Goal: Task Accomplishment & Management: Use online tool/utility

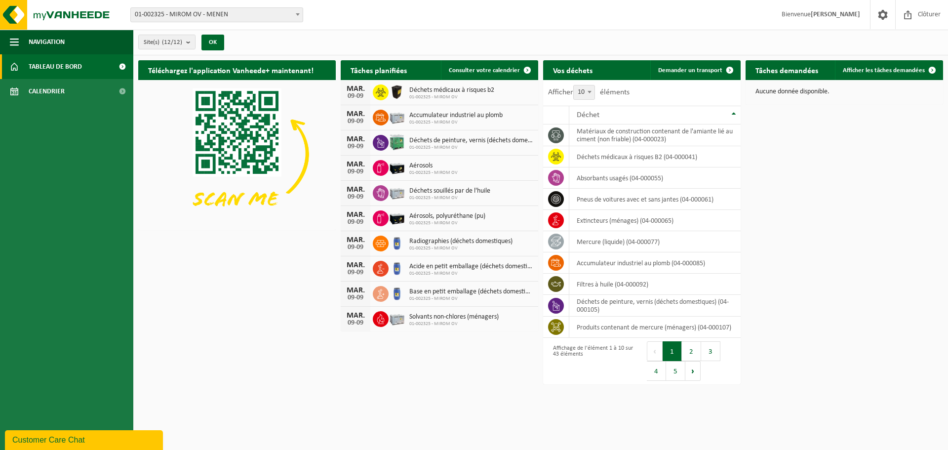
click at [170, 11] on span "01-002325 - MIROM OV - MENEN" at bounding box center [217, 15] width 172 height 14
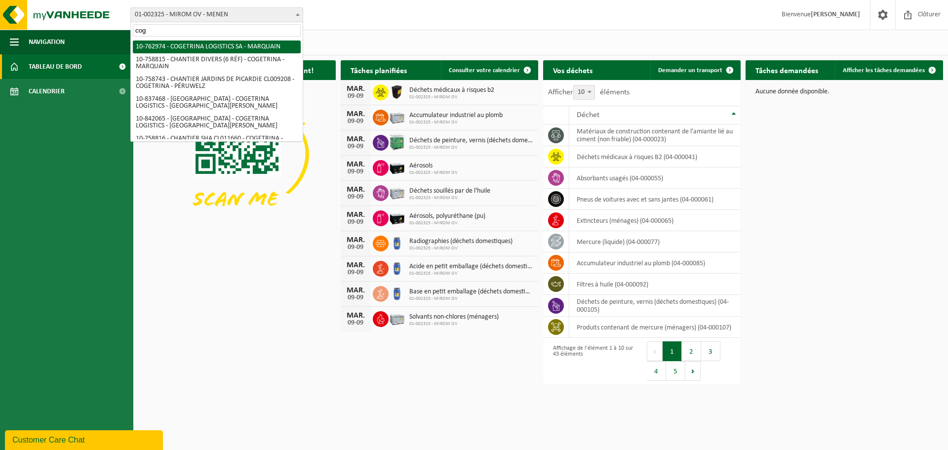
type input "cog"
select select "17600"
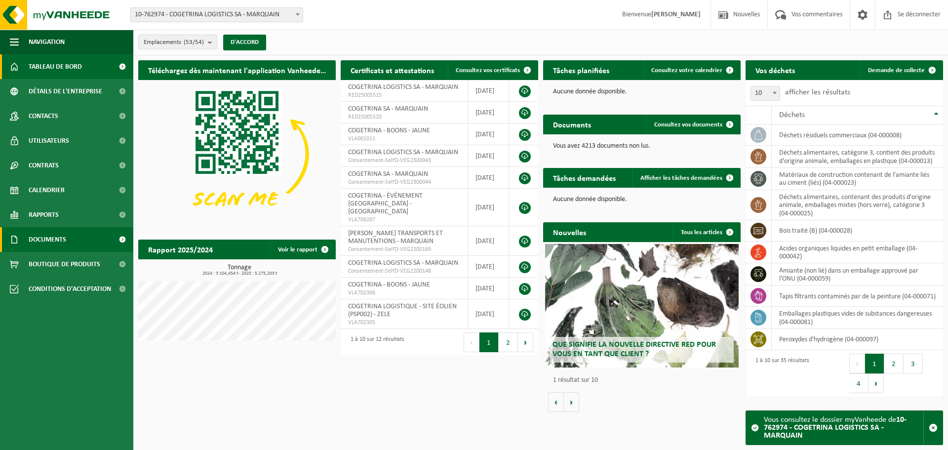
click at [53, 240] on font "Documents" at bounding box center [48, 239] width 38 height 7
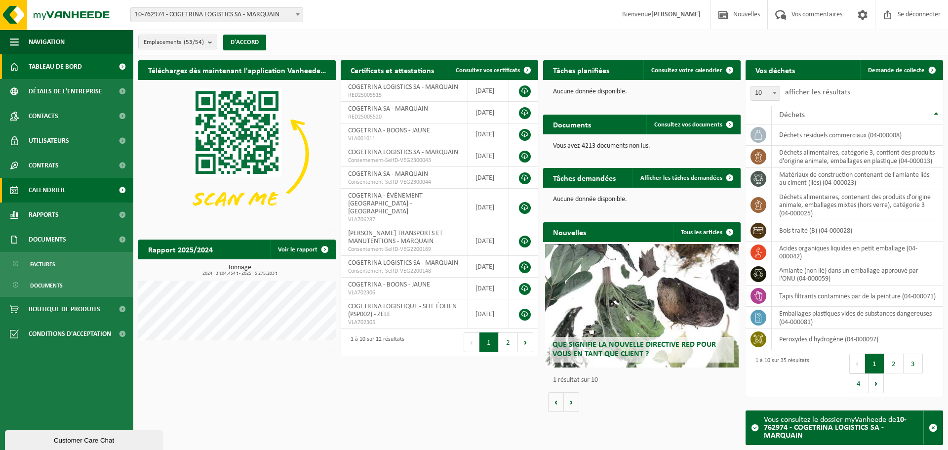
click at [53, 188] on font "Calendrier" at bounding box center [47, 190] width 36 height 7
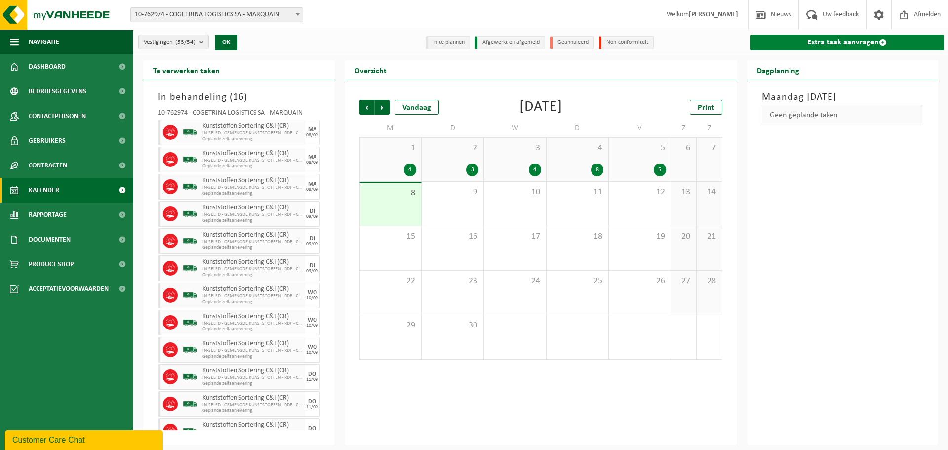
click at [807, 42] on link "Extra taak aanvragen" at bounding box center [847, 43] width 194 height 16
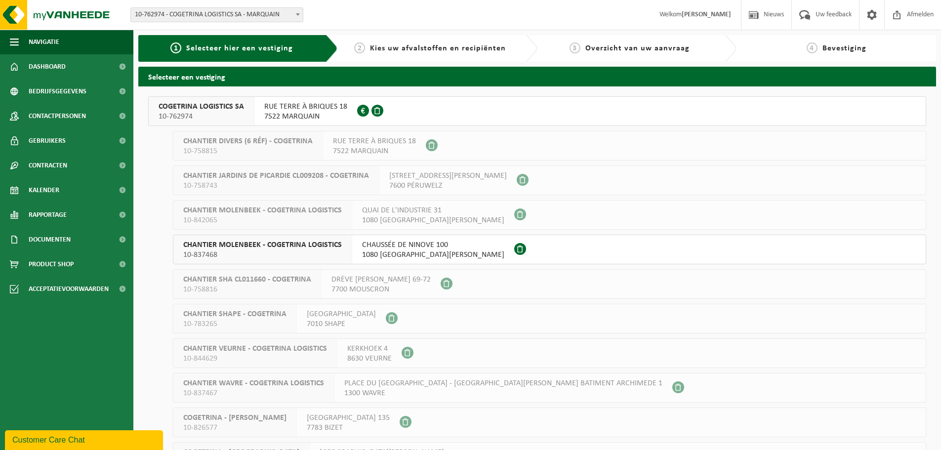
click at [226, 109] on span "COGETRINA LOGISTICS SA" at bounding box center [200, 107] width 85 height 10
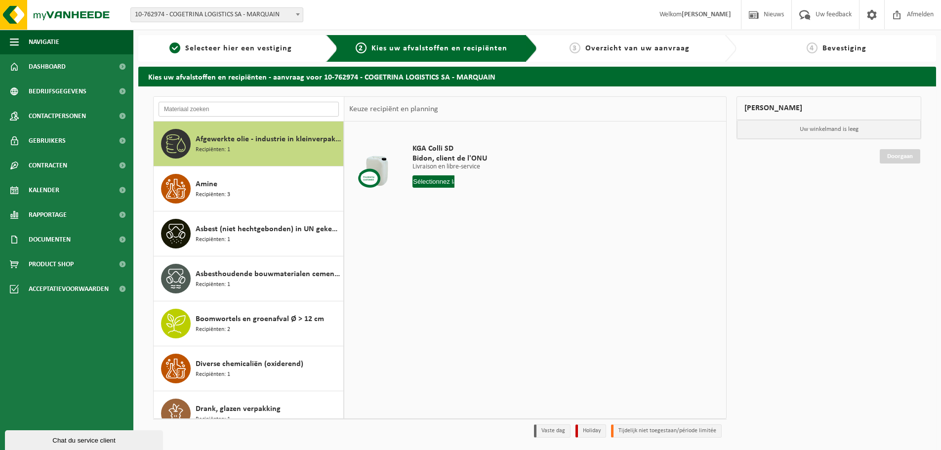
click at [218, 111] on input "text" at bounding box center [248, 109] width 180 height 15
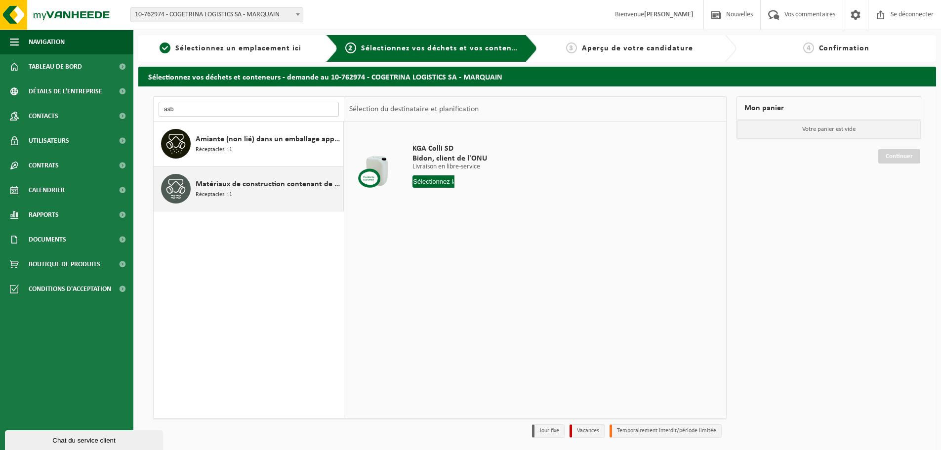
type input "asb"
click at [226, 187] on font "Matériaux de construction contenant de l'amiante liés au ciment (liés)" at bounding box center [314, 184] width 236 height 8
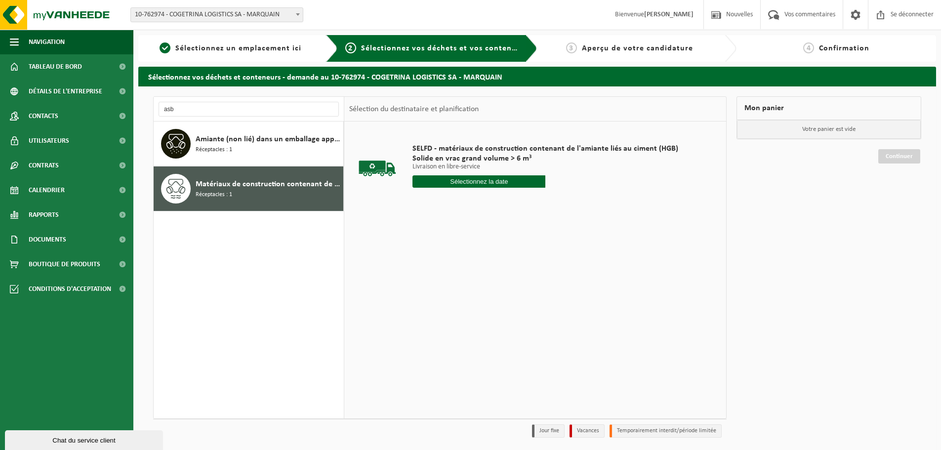
click at [445, 182] on input "text" at bounding box center [478, 181] width 133 height 12
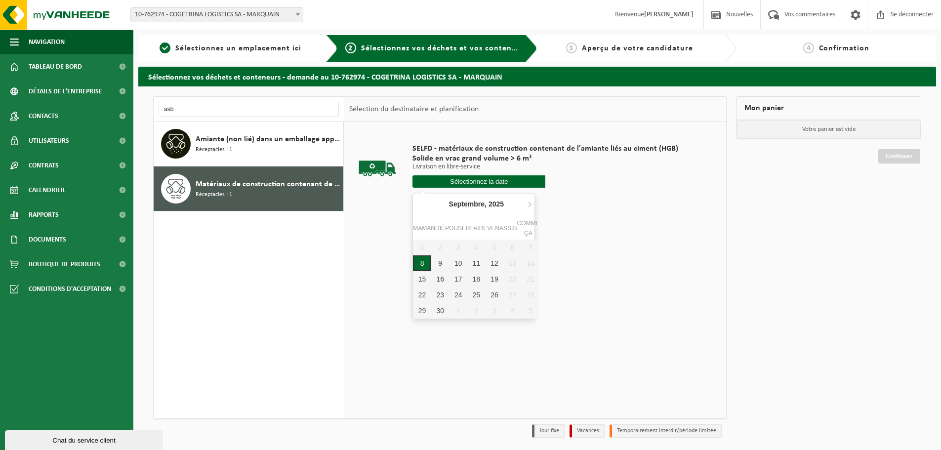
click at [421, 263] on font "8" at bounding box center [422, 263] width 4 height 8
type input "Van 2025-09-08"
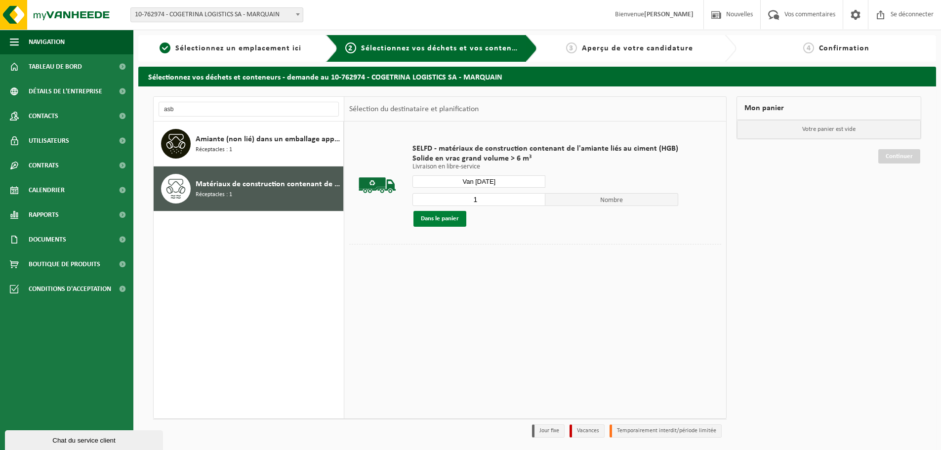
click at [455, 220] on font "Dans le panier" at bounding box center [440, 218] width 38 height 6
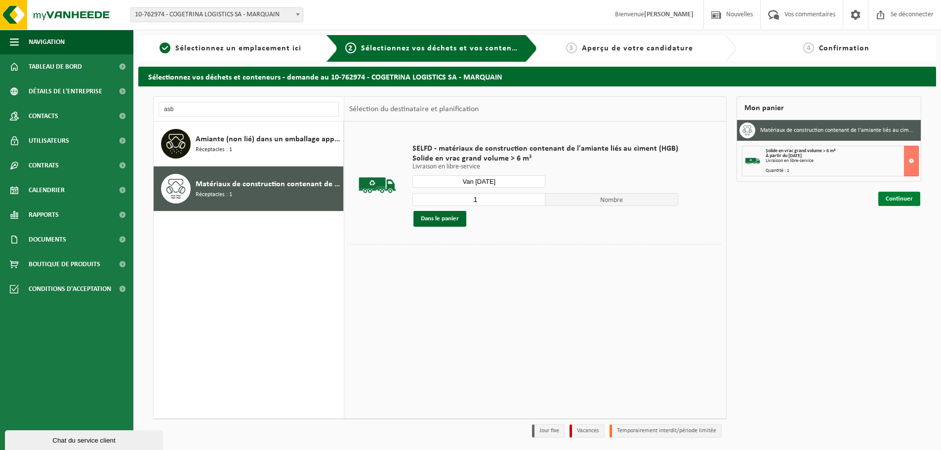
click at [893, 202] on link "Continuer" at bounding box center [899, 199] width 42 height 14
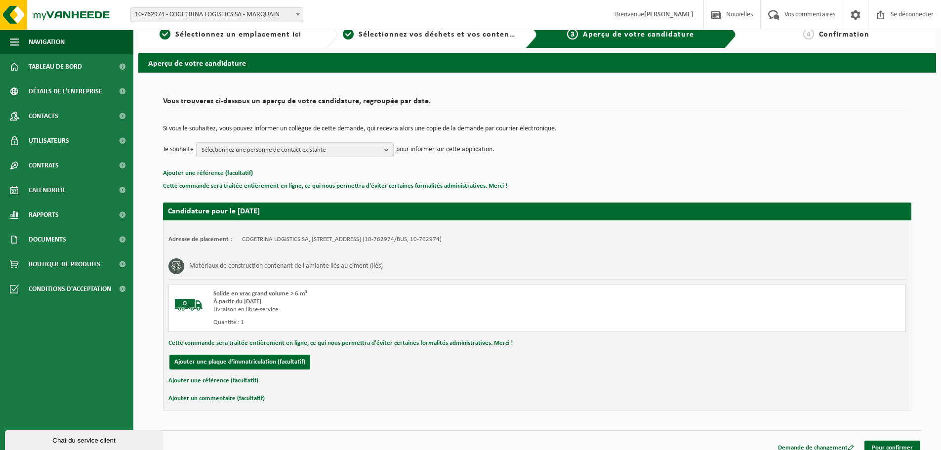
scroll to position [25, 0]
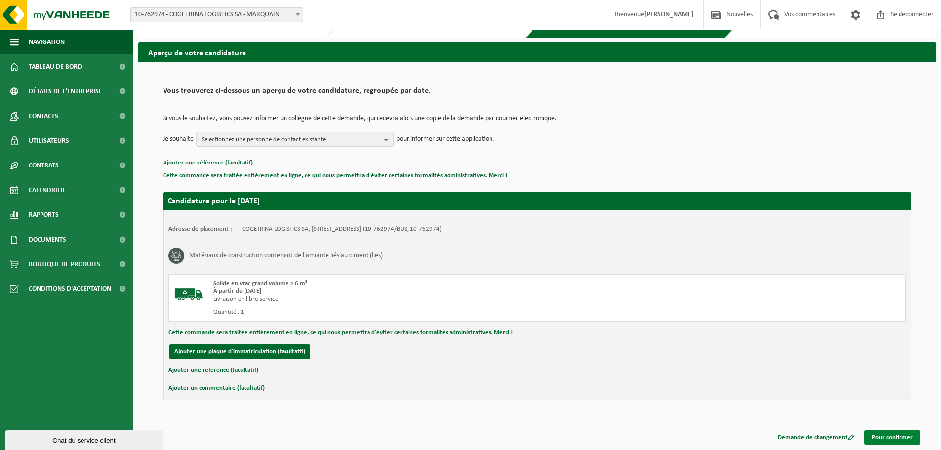
click at [887, 434] on font "Pour confirmer" at bounding box center [891, 437] width 41 height 6
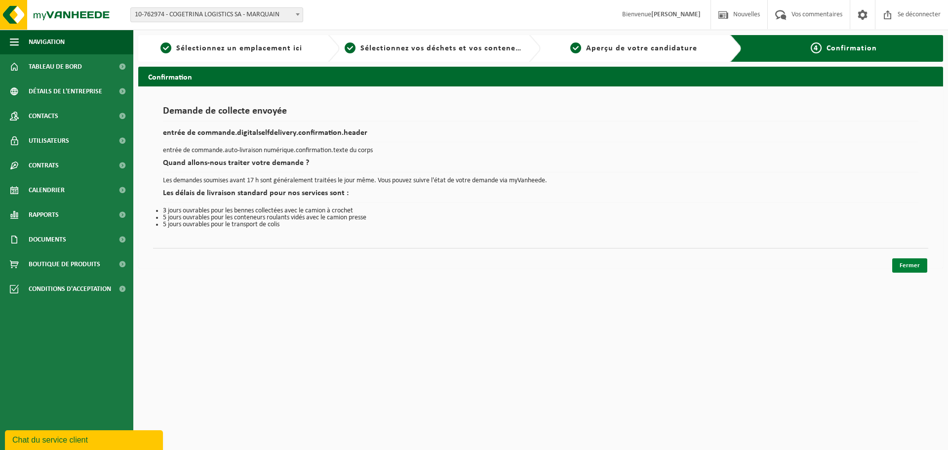
click at [909, 267] on font "Fermer" at bounding box center [910, 265] width 20 height 6
